Goal: Information Seeking & Learning: Find specific fact

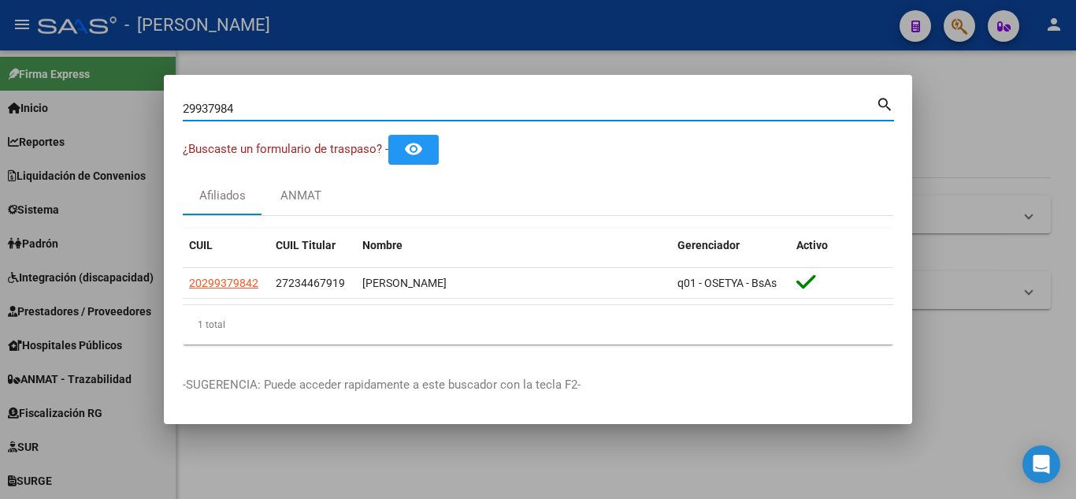
click at [173, 106] on mat-dialog-content "29937984 Buscar (apellido, dni, cuil, nro traspaso, cuit, obra social) search ¿…" at bounding box center [538, 225] width 748 height 263
type input "52761893"
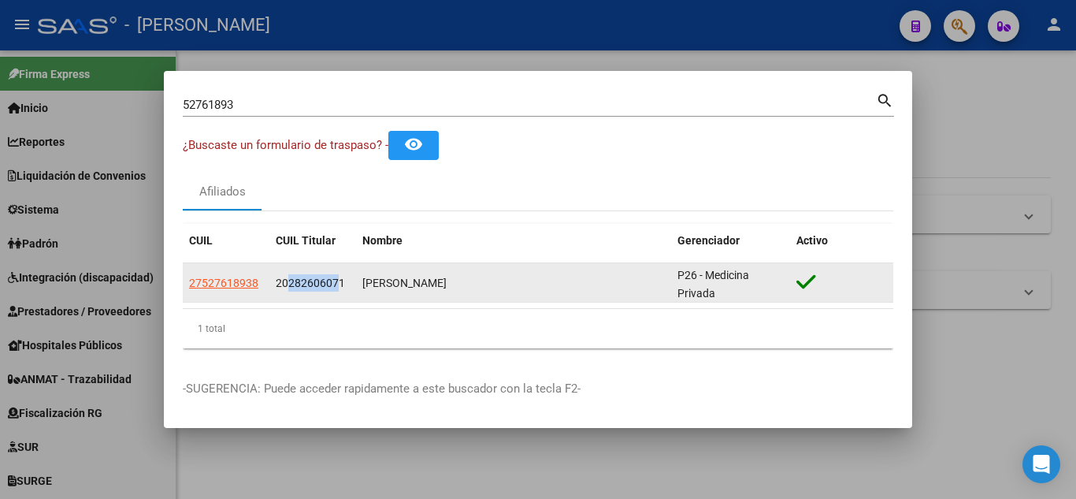
drag, startPoint x: 292, startPoint y: 281, endPoint x: 337, endPoint y: 278, distance: 45.0
click at [337, 278] on span "20282606071" at bounding box center [310, 283] width 69 height 13
copy span "28260607"
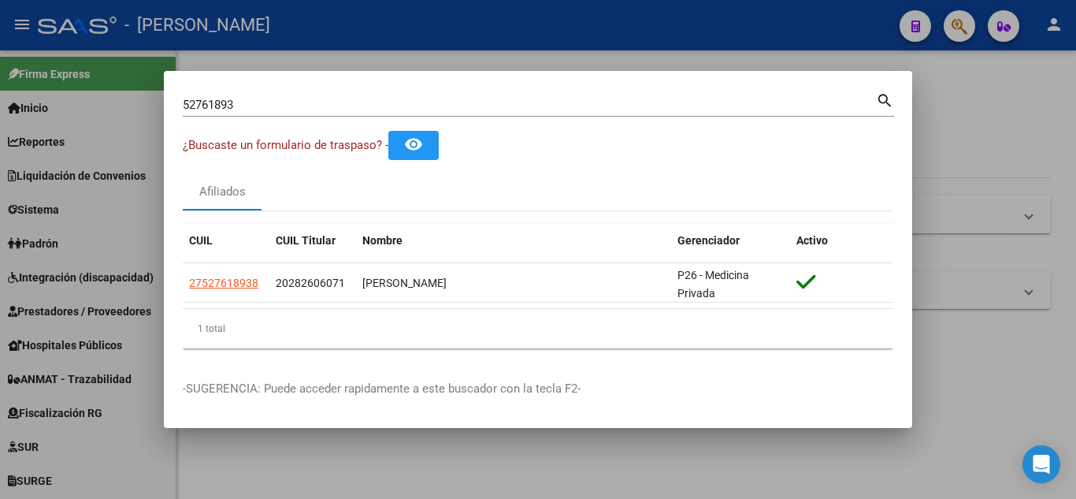
click at [569, 306] on datatable-body "27527618938 20282606071 [PERSON_NAME] P26 - Medicina Privada" at bounding box center [538, 285] width 711 height 45
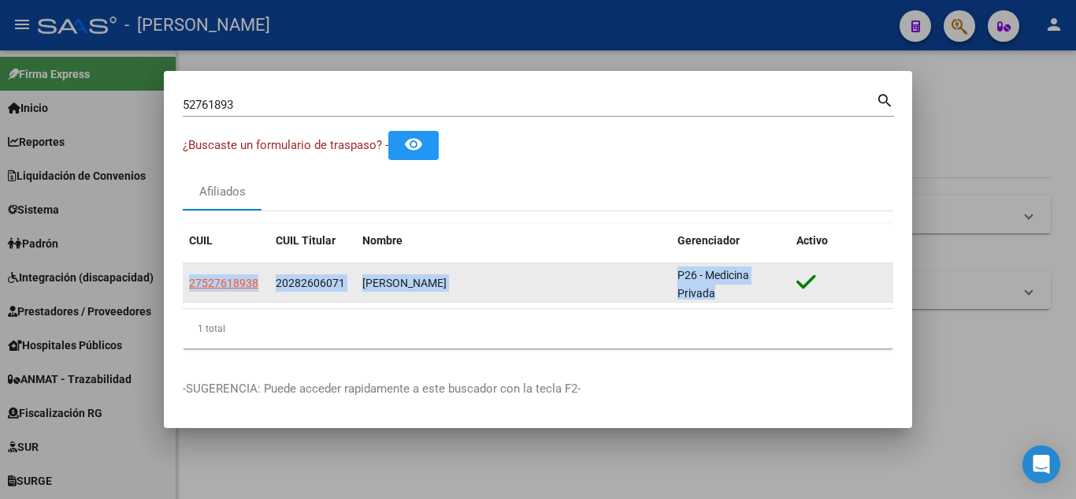
scroll to position [1, 0]
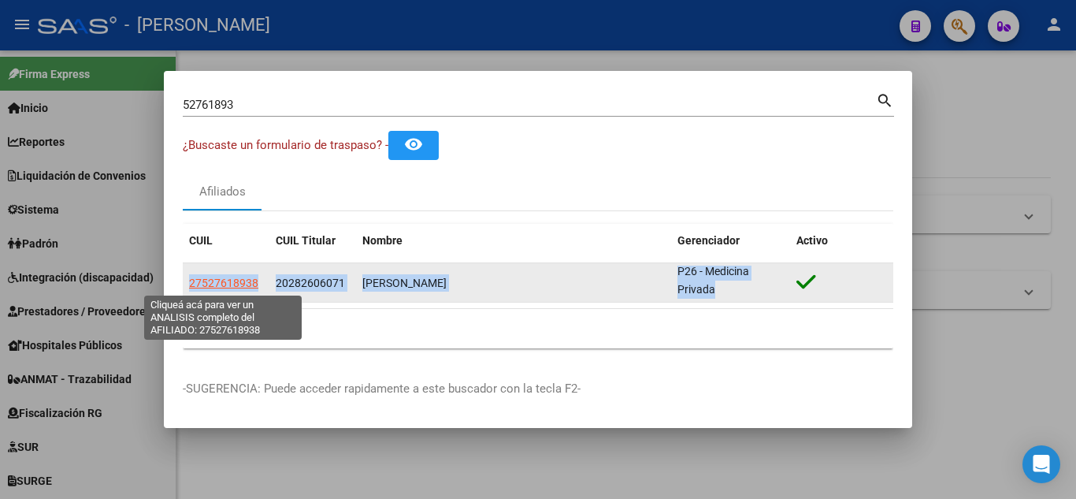
drag, startPoint x: 726, startPoint y: 295, endPoint x: 190, endPoint y: 284, distance: 536.6
click at [190, 284] on div "27527618938 20282606071 [PERSON_NAME] P26 - Medicina Privada" at bounding box center [538, 282] width 711 height 39
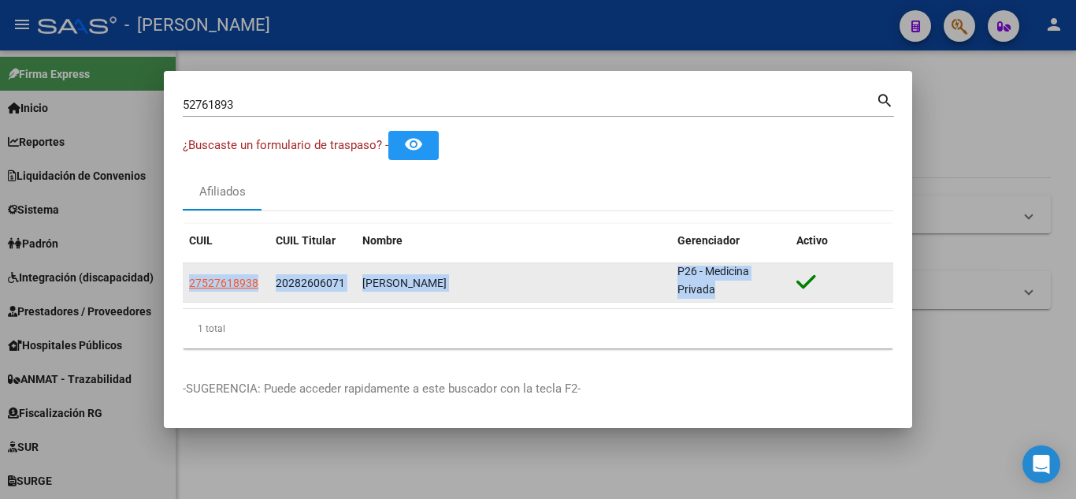
copy div "27527618938 20282606071 [PERSON_NAME] P26 - Medicina Privada"
